Goal: Information Seeking & Learning: Learn about a topic

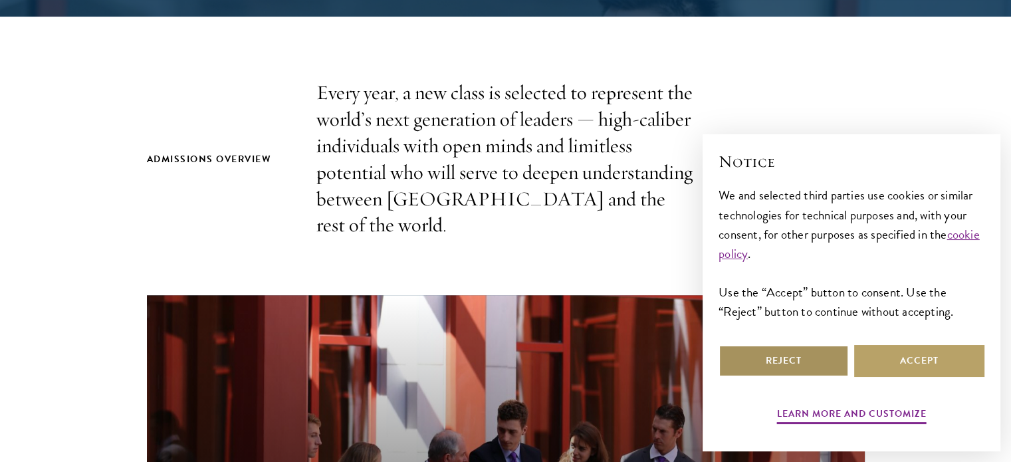
click at [798, 364] on button "Reject" at bounding box center [784, 361] width 130 height 32
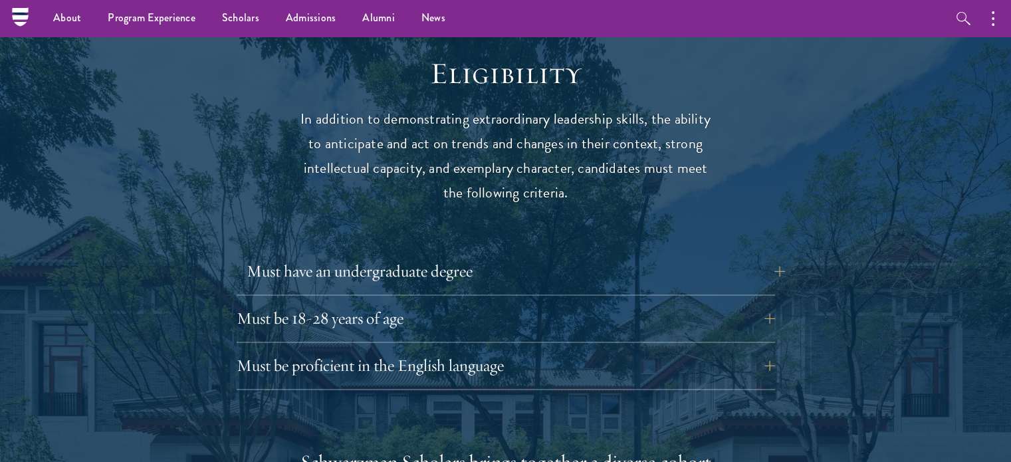
scroll to position [1705, 0]
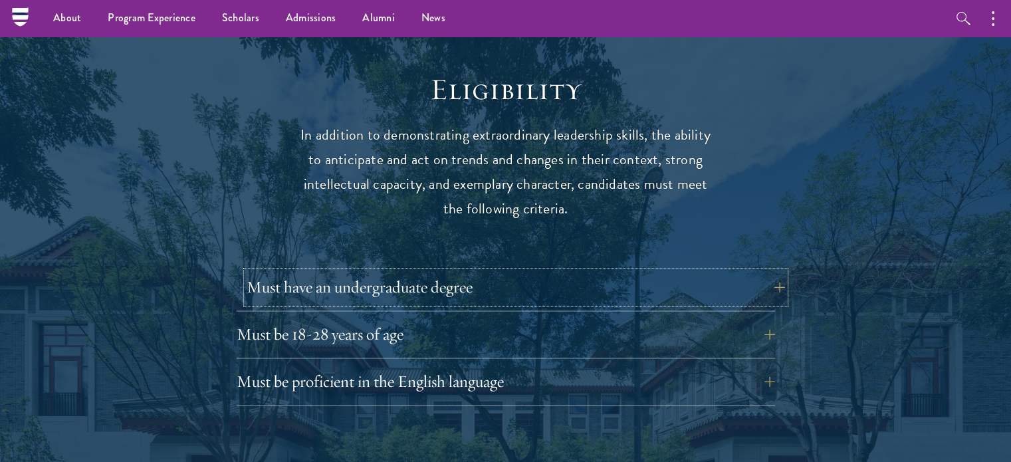
click at [547, 271] on button "Must have an undergraduate degree" at bounding box center [516, 287] width 539 height 32
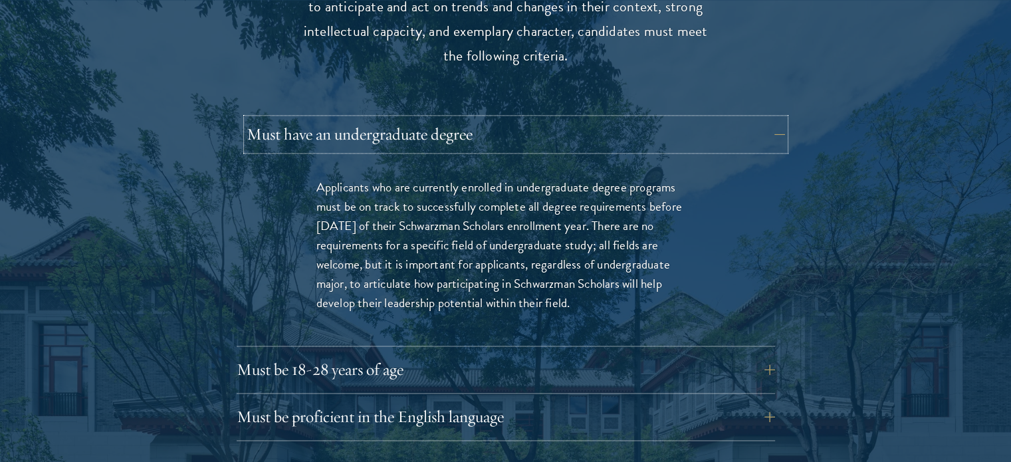
scroll to position [1859, 0]
click at [551, 196] on p "Applicants who are currently enrolled in undergraduate degree programs must be …" at bounding box center [506, 243] width 379 height 135
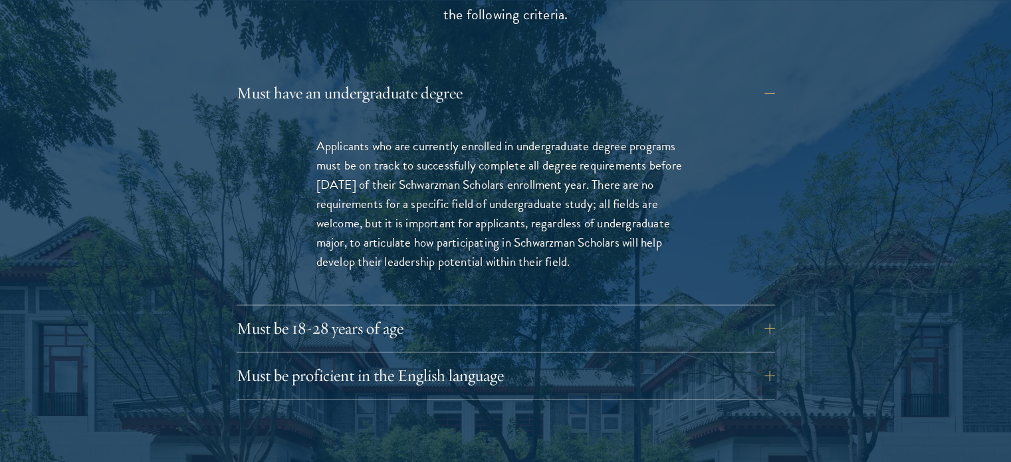
scroll to position [1899, 0]
click at [519, 194] on p "Applicants who are currently enrolled in undergraduate degree programs must be …" at bounding box center [506, 203] width 379 height 135
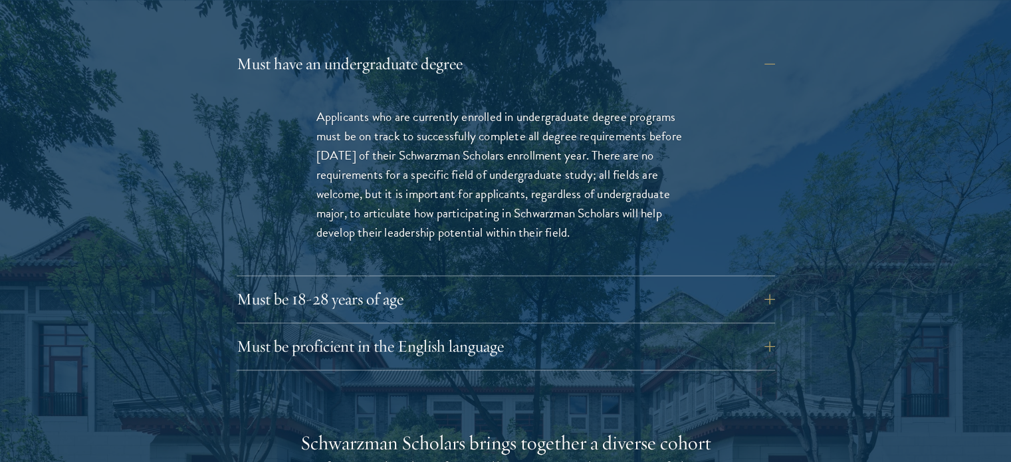
scroll to position [2000, 0]
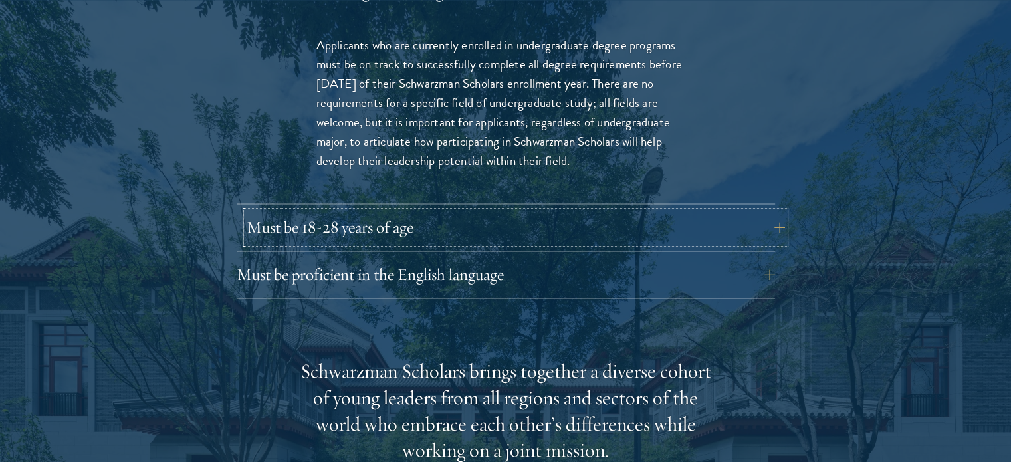
click at [406, 213] on button "Must be 18-28 years of age" at bounding box center [516, 227] width 539 height 32
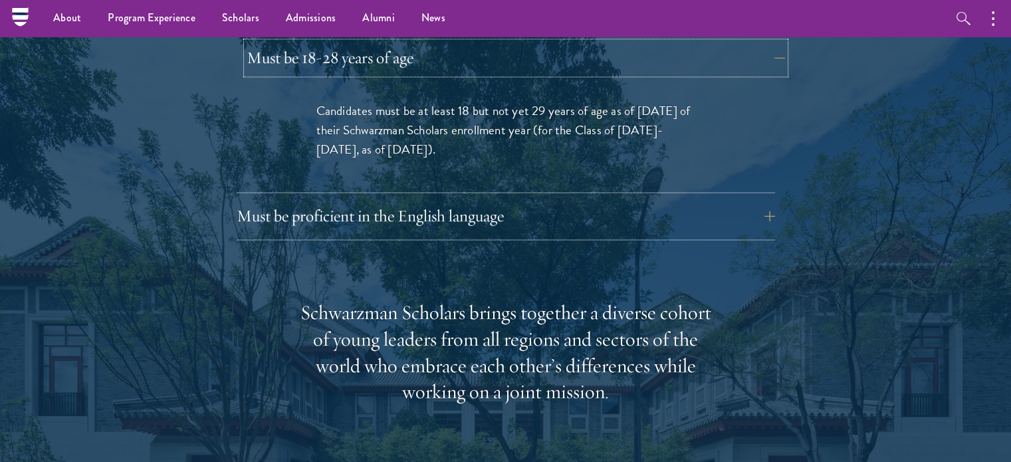
scroll to position [1969, 0]
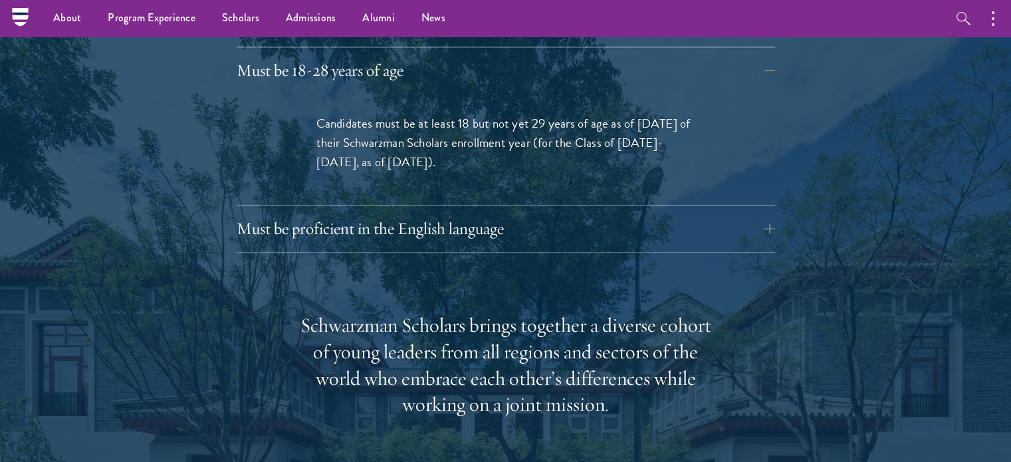
click at [488, 114] on span "Candidates must be at least 18 but not yet 29 years of age as of [DATE] of thei…" at bounding box center [504, 143] width 374 height 58
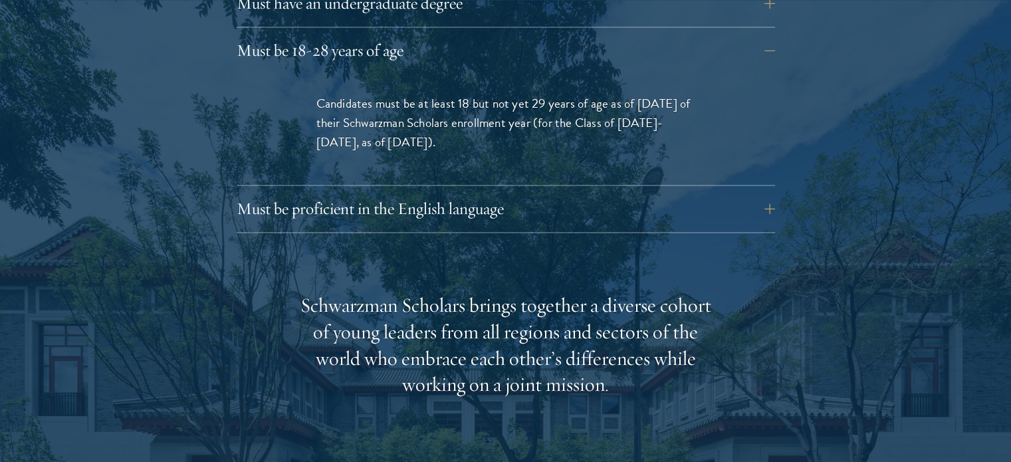
scroll to position [1990, 0]
click at [568, 93] on span "Candidates must be at least 18 but not yet 29 years of age as of [DATE] of thei…" at bounding box center [504, 122] width 374 height 58
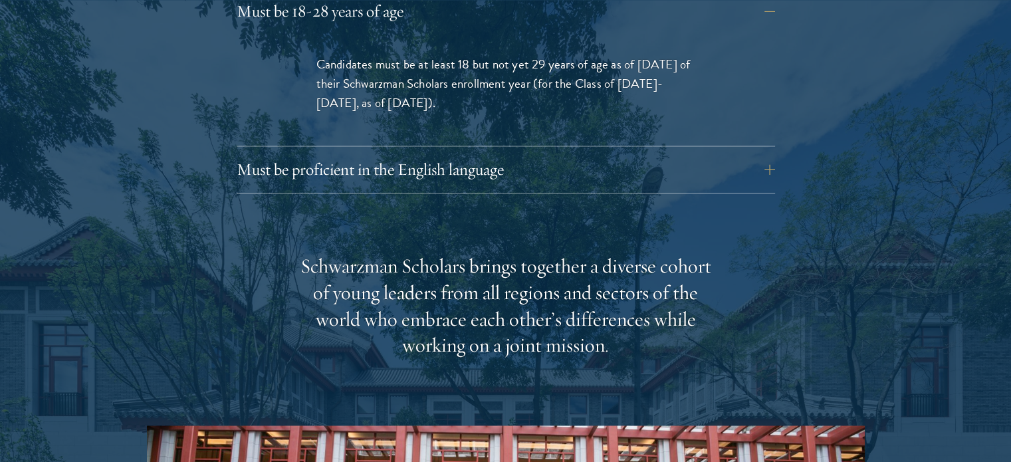
scroll to position [2029, 0]
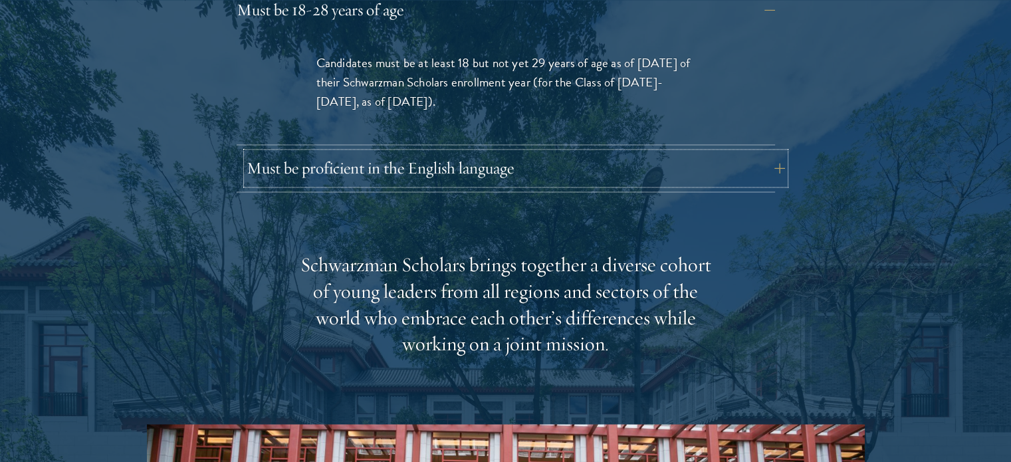
click at [435, 152] on button "Must be proficient in the English language" at bounding box center [516, 168] width 539 height 32
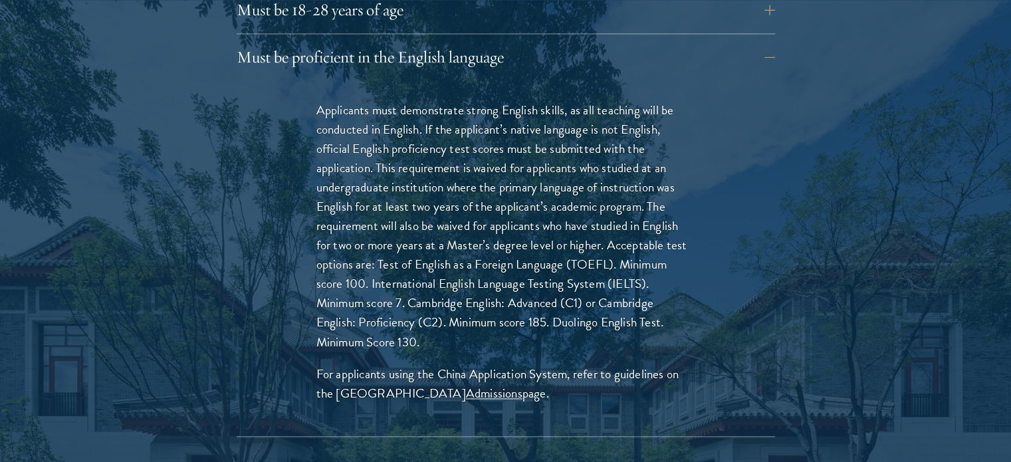
click at [414, 106] on p "Applicants must demonstrate strong English skills, as all teaching will be cond…" at bounding box center [506, 225] width 379 height 251
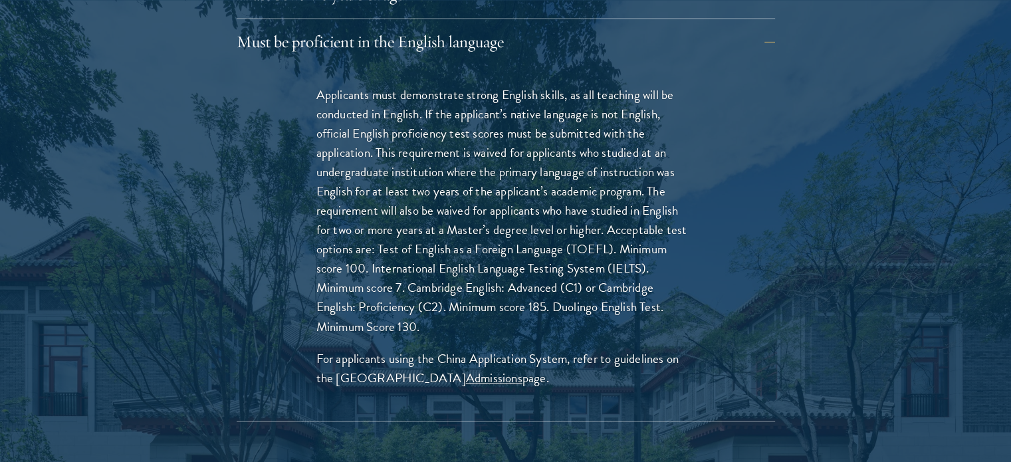
scroll to position [2047, 0]
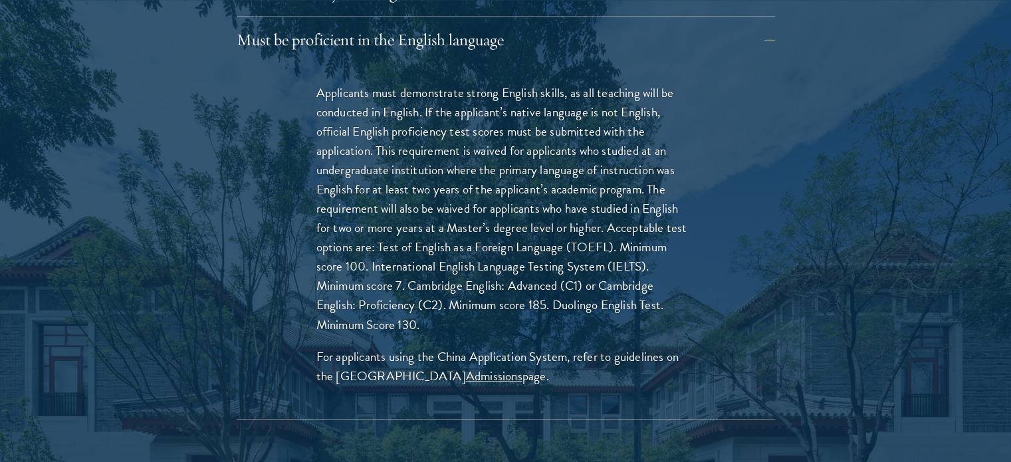
click at [471, 122] on p "Applicants must demonstrate strong English skills, as all teaching will be cond…" at bounding box center [506, 208] width 379 height 251
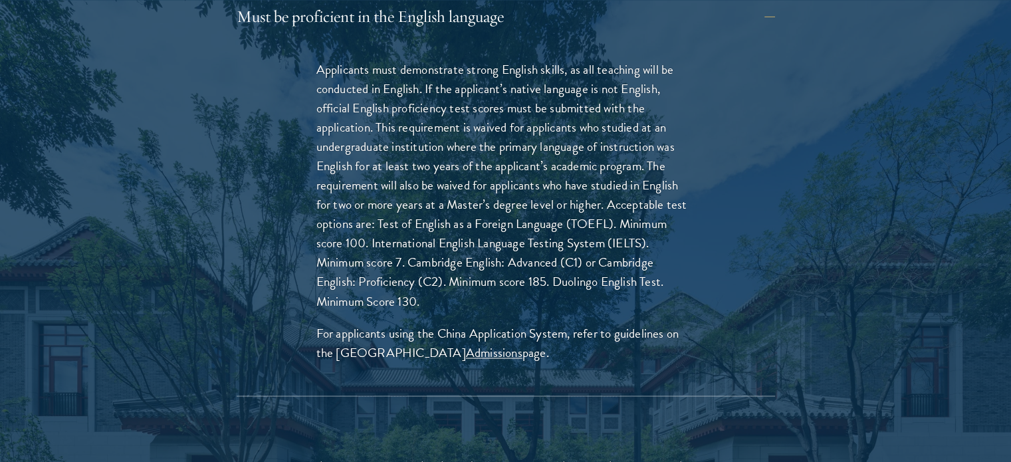
scroll to position [2073, 0]
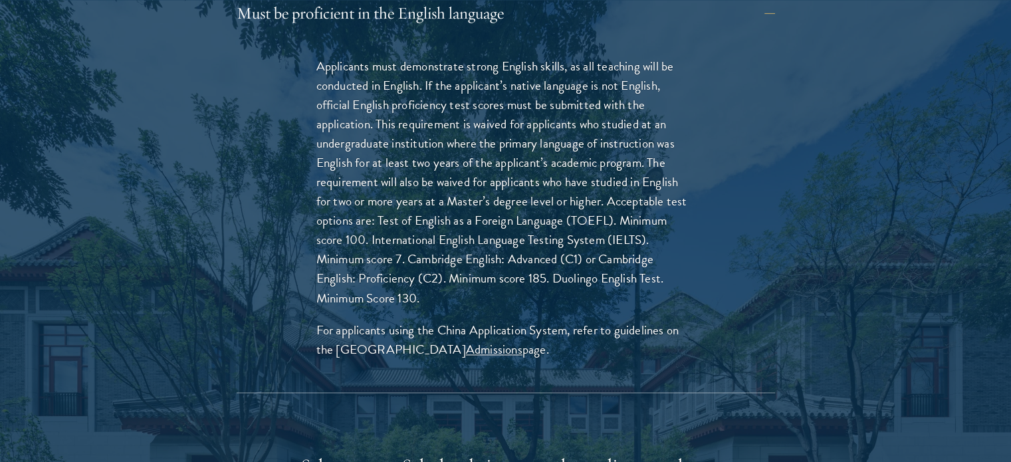
click at [440, 144] on p "Applicants must demonstrate strong English skills, as all teaching will be cond…" at bounding box center [506, 182] width 379 height 251
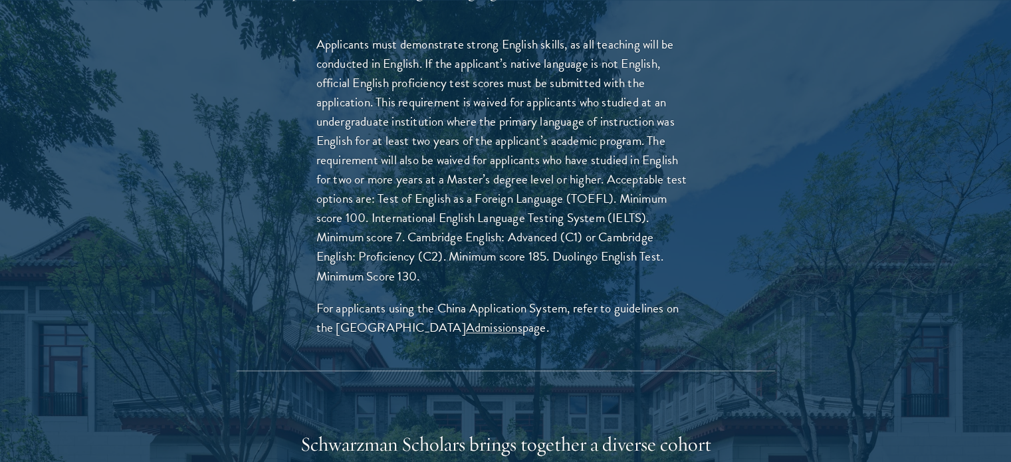
scroll to position [2099, 0]
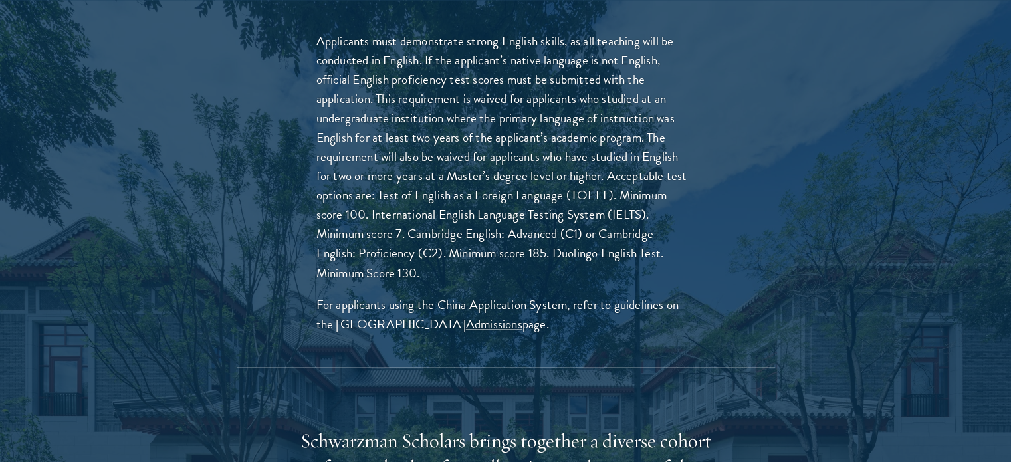
click at [404, 103] on p "Applicants must demonstrate strong English skills, as all teaching will be cond…" at bounding box center [506, 156] width 379 height 251
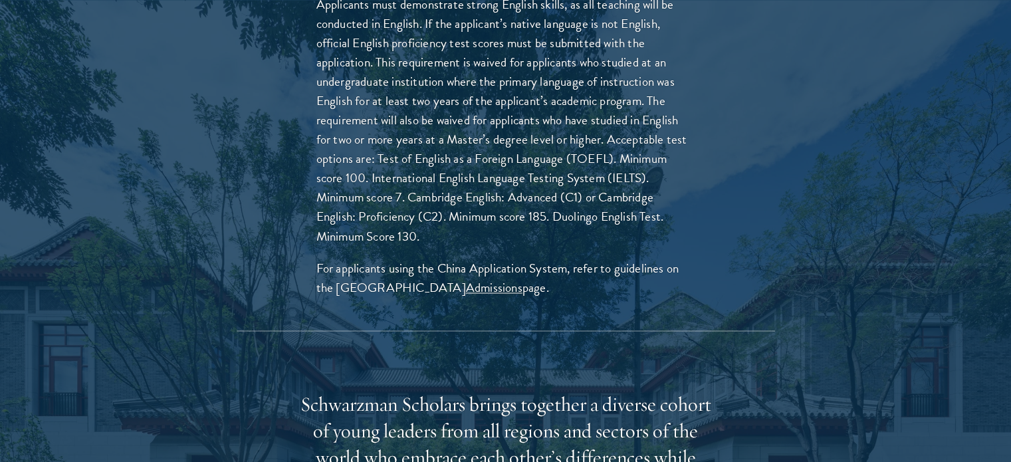
click at [533, 132] on p "Applicants must demonstrate strong English skills, as all teaching will be cond…" at bounding box center [506, 120] width 379 height 251
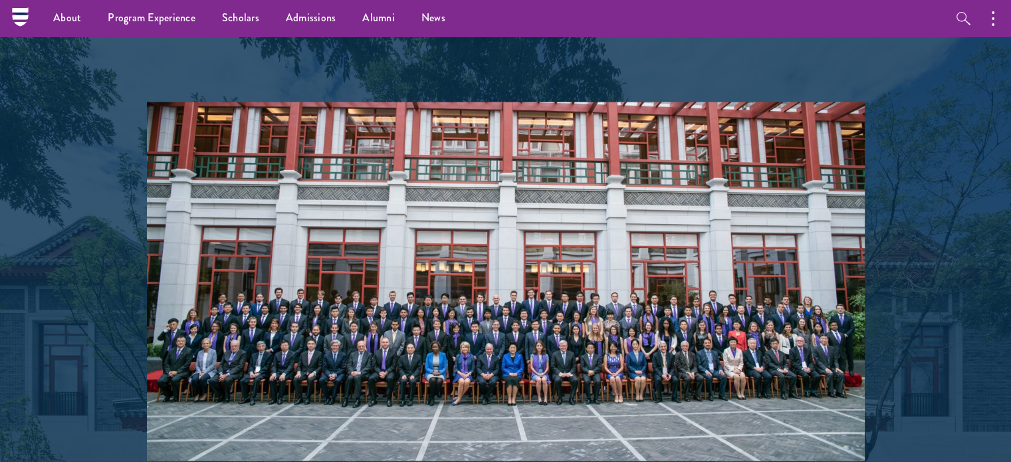
scroll to position [2596, 0]
